Goal: Task Accomplishment & Management: Manage account settings

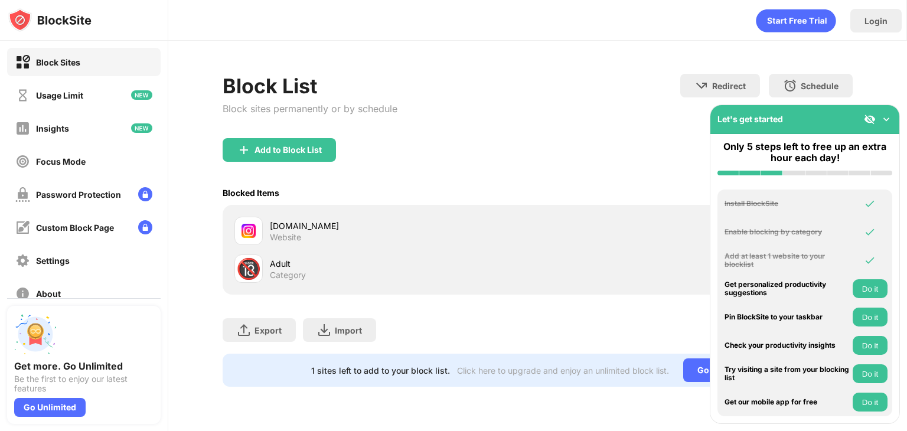
drag, startPoint x: 302, startPoint y: 239, endPoint x: 290, endPoint y: 232, distance: 14.0
click at [290, 232] on div "Website" at bounding box center [285, 237] width 31 height 11
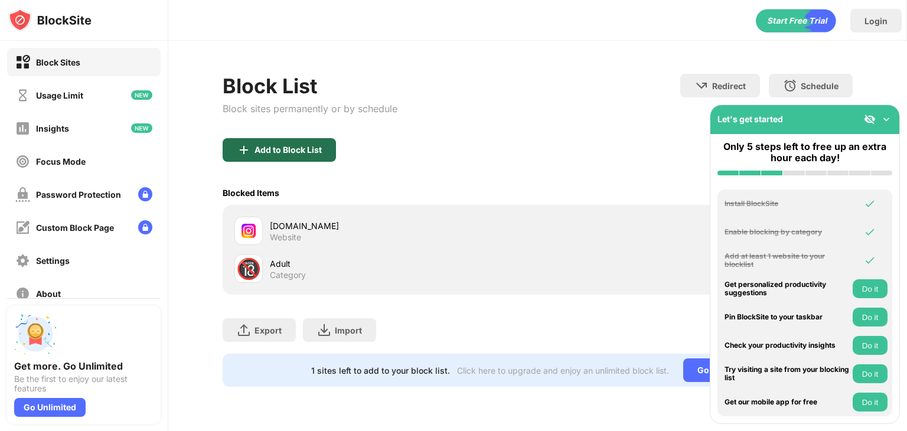
click at [297, 148] on div "Add to Block List" at bounding box center [288, 149] width 67 height 9
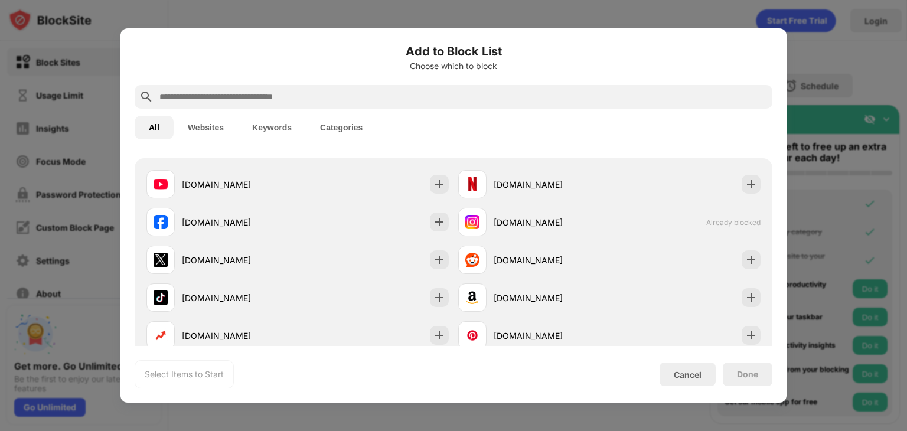
scroll to position [196, 0]
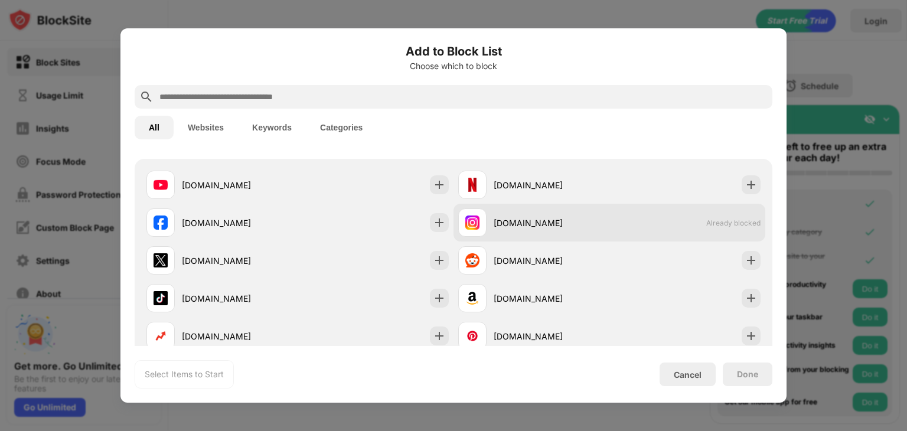
click at [631, 234] on div "[DOMAIN_NAME] Already blocked" at bounding box center [610, 223] width 312 height 38
click at [554, 227] on div "[DOMAIN_NAME]" at bounding box center [552, 223] width 116 height 12
click at [592, 239] on div "[DOMAIN_NAME] Already blocked" at bounding box center [610, 223] width 312 height 38
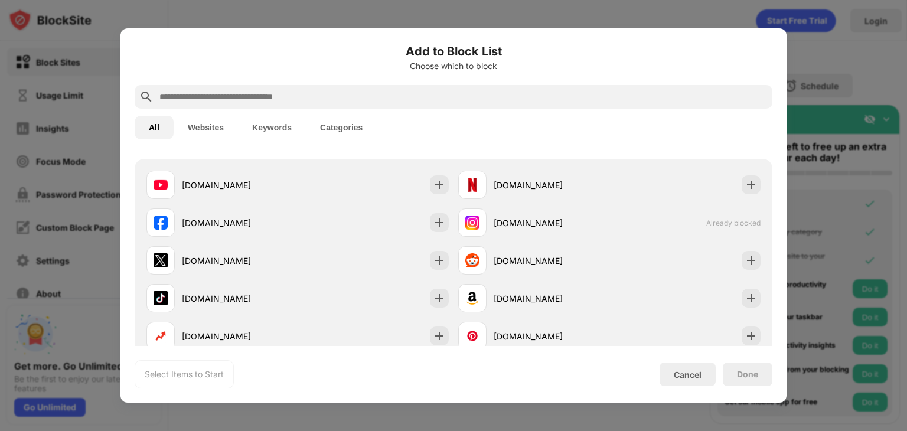
drag, startPoint x: 581, startPoint y: 218, endPoint x: 510, endPoint y: 382, distance: 178.6
click at [510, 382] on div "Select Items to Start Cancel Done" at bounding box center [454, 374] width 638 height 28
click at [671, 371] on div "Cancel" at bounding box center [688, 375] width 56 height 24
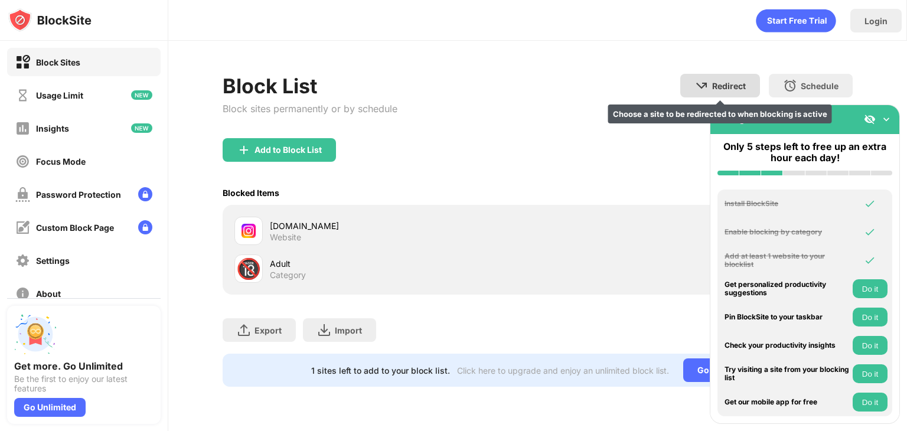
click at [732, 77] on div "Redirect Choose a site to be redirected to when blocking is active" at bounding box center [720, 86] width 80 height 24
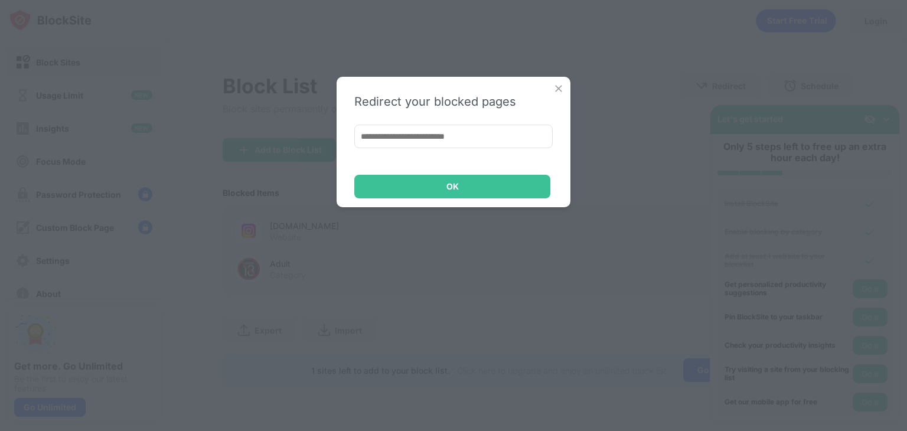
click at [556, 83] on img at bounding box center [559, 89] width 12 height 12
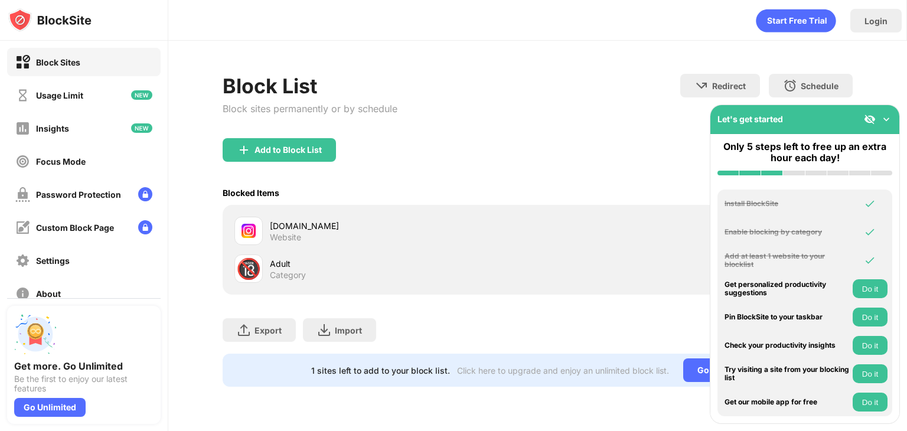
click at [576, 261] on div "🔞 Adult Category" at bounding box center [538, 269] width 616 height 38
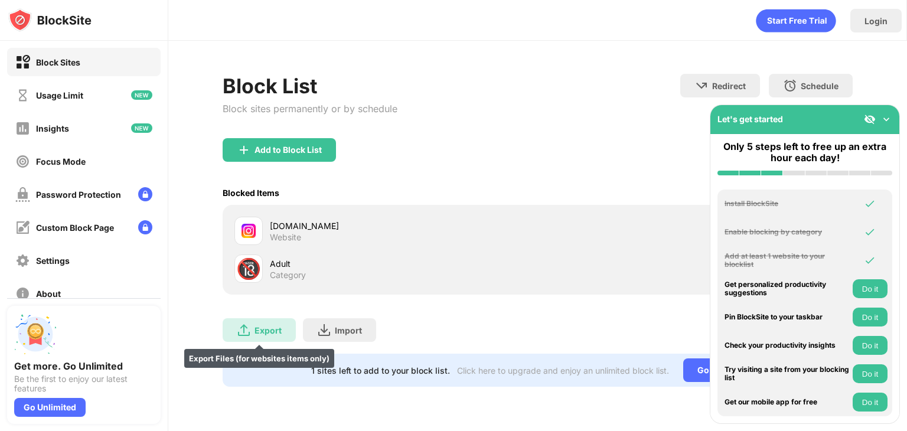
click at [281, 329] on div "Export" at bounding box center [268, 330] width 27 height 10
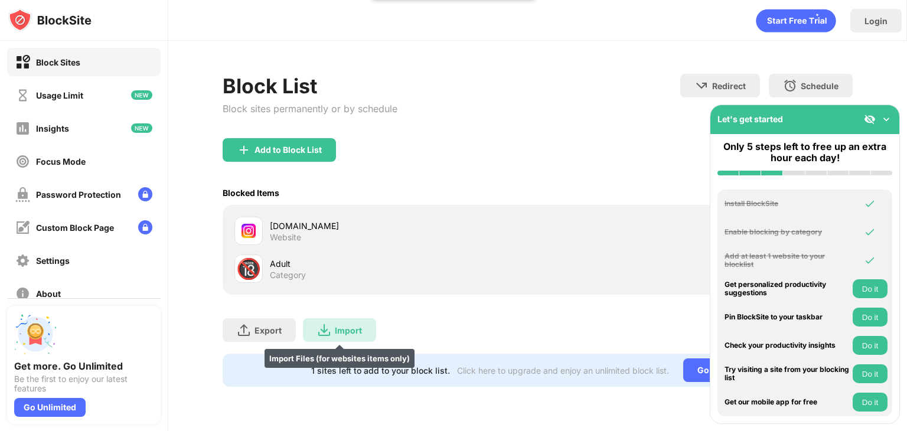
click at [312, 333] on div "Import Import Files (for websites items only)" at bounding box center [339, 330] width 73 height 24
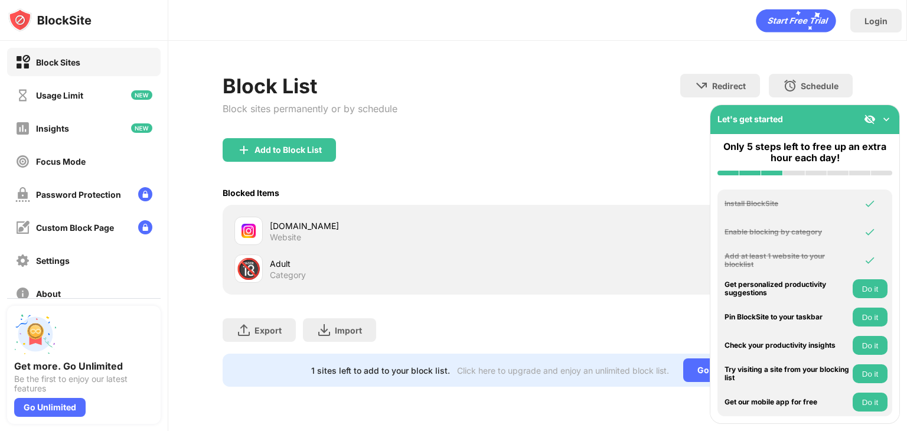
click at [325, 206] on div "[DOMAIN_NAME] Website 🔞 Adult Category" at bounding box center [538, 250] width 630 height 90
drag, startPoint x: 325, startPoint y: 206, endPoint x: 563, endPoint y: 251, distance: 242.3
click at [563, 251] on div "[DOMAIN_NAME] Website 🔞 Adult Category" at bounding box center [538, 250] width 630 height 90
click at [884, 121] on img at bounding box center [887, 119] width 12 height 12
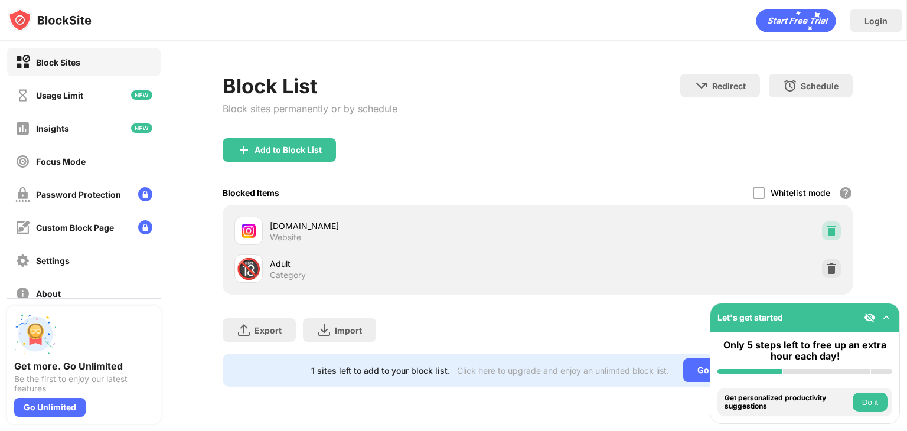
click at [825, 230] on div at bounding box center [831, 230] width 19 height 19
